Goal: Communication & Community: Answer question/provide support

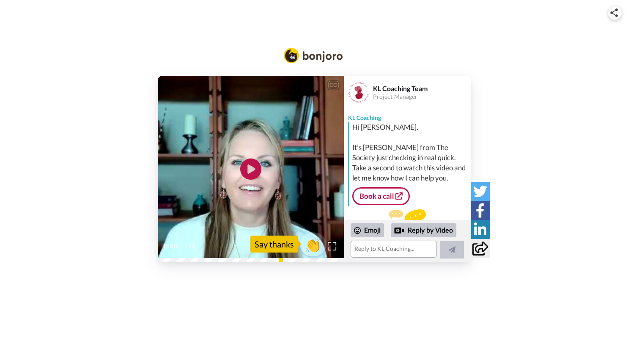
click at [312, 248] on span "👏" at bounding box center [313, 243] width 27 height 17
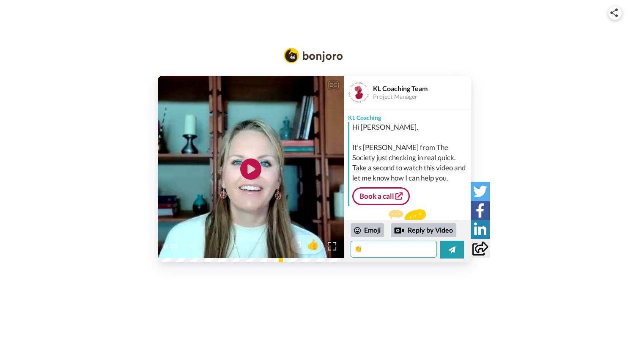
click at [377, 248] on textarea "👏" at bounding box center [394, 248] width 86 height 17
click at [251, 176] on icon at bounding box center [251, 168] width 22 height 22
click at [378, 195] on link "Book a call" at bounding box center [382, 196] width 58 height 18
click at [382, 250] on textarea "👏" at bounding box center [394, 248] width 86 height 17
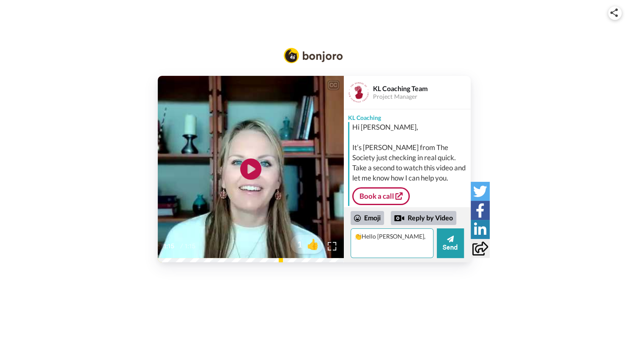
type textarea "👏Hello [PERSON_NAME],"
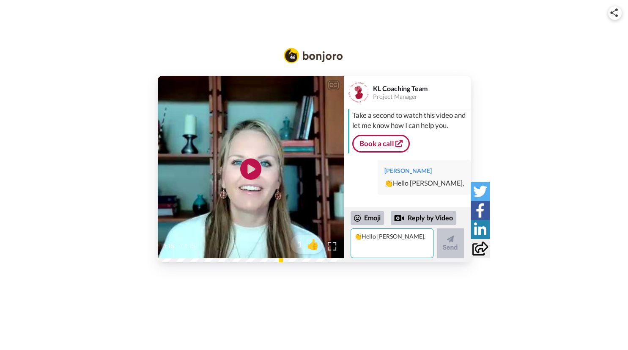
click at [370, 237] on textarea "👏Hello [PERSON_NAME]," at bounding box center [392, 243] width 83 height 30
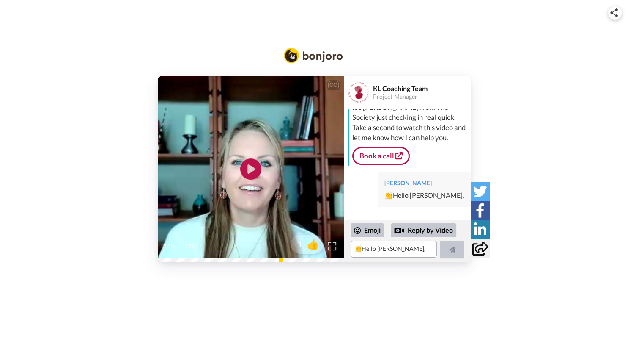
scroll to position [40, 0]
click at [422, 179] on div "[PERSON_NAME] 👏Hello [PERSON_NAME]," at bounding box center [424, 189] width 93 height 35
click at [411, 186] on div "[PERSON_NAME]" at bounding box center [425, 183] width 80 height 8
click at [385, 249] on textarea "👏Hello [PERSON_NAME]," at bounding box center [394, 248] width 86 height 17
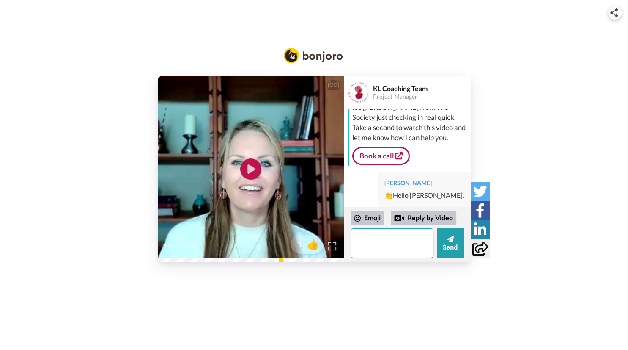
click at [392, 237] on textarea at bounding box center [392, 243] width 83 height 30
type textarea "(sorry, tried to move to a new line!) Hello [PERSON_NAME], Thank you for reachi…"
click at [457, 256] on button "Send" at bounding box center [450, 243] width 27 height 30
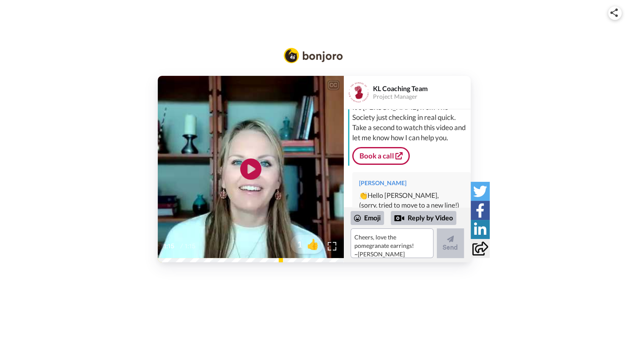
scroll to position [0, 0]
